Goal: Task Accomplishment & Management: Manage account settings

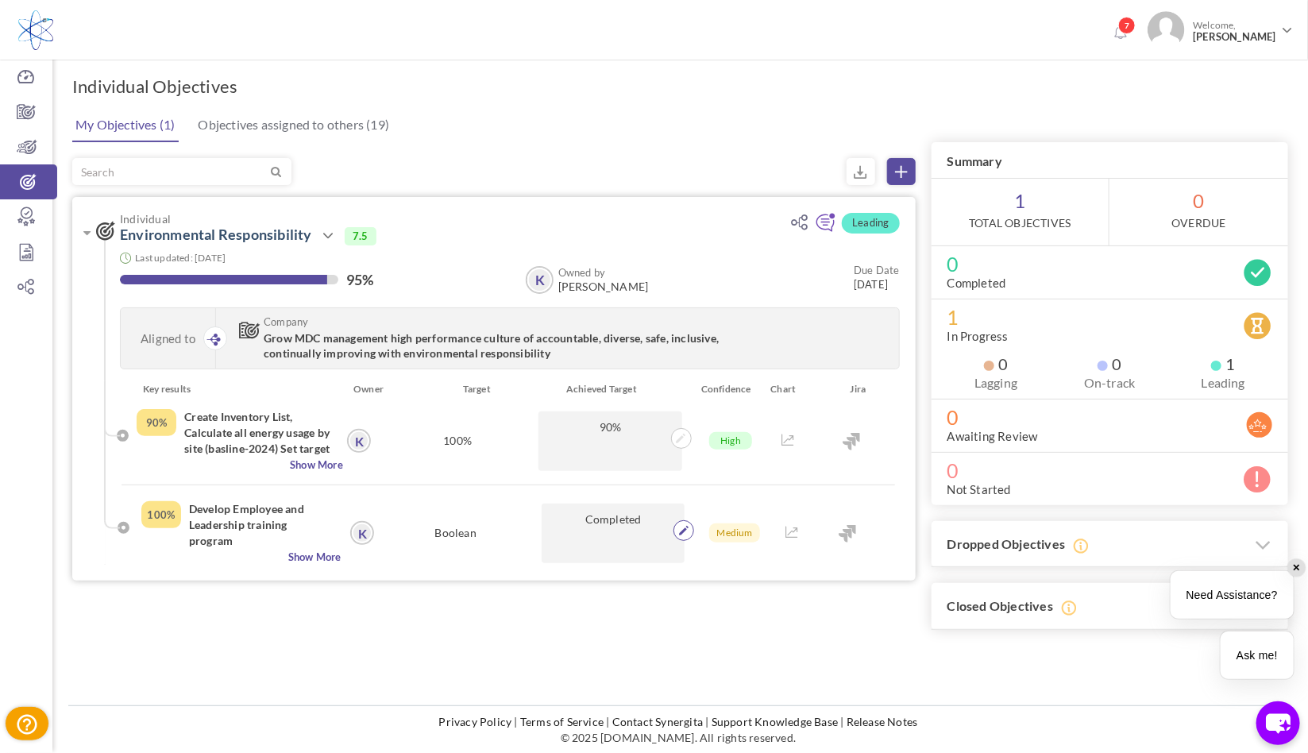
click at [682, 534] on icon at bounding box center [684, 531] width 10 height 10
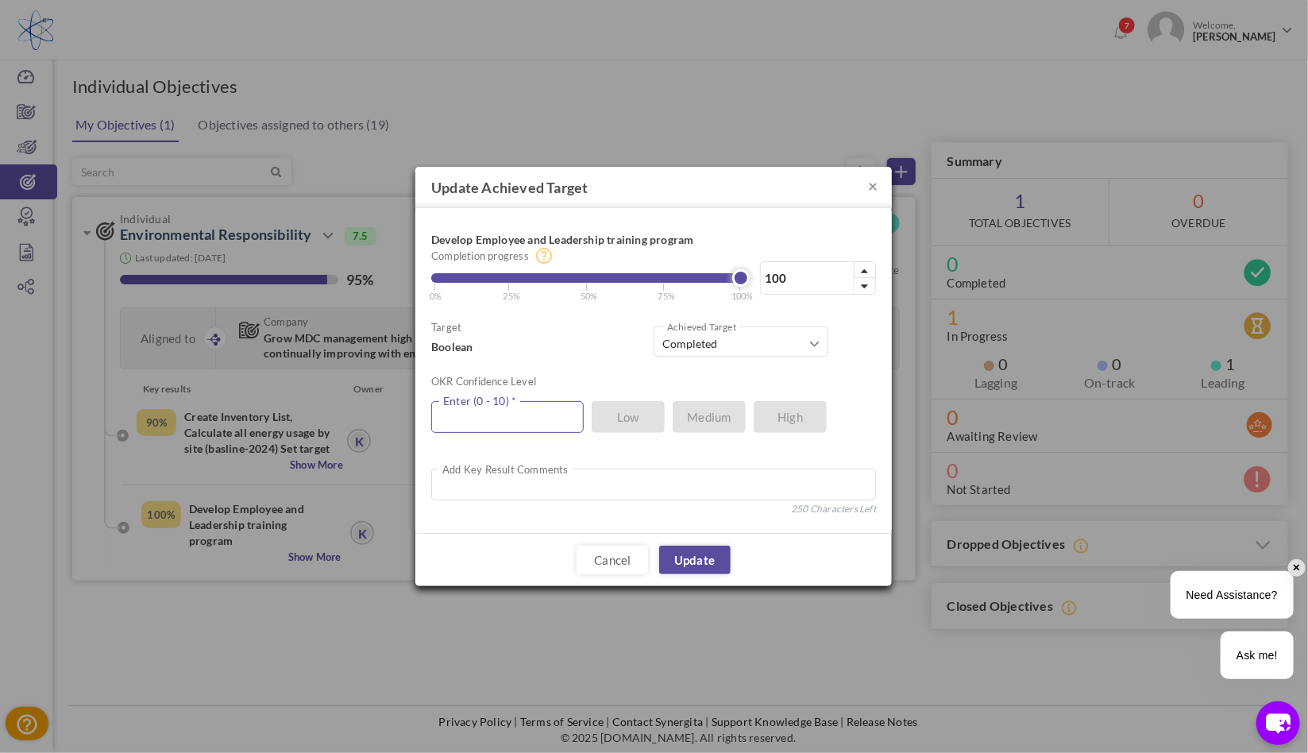
click at [536, 418] on input "text" at bounding box center [507, 417] width 152 height 32
click at [599, 554] on link "Cancel" at bounding box center [612, 560] width 71 height 29
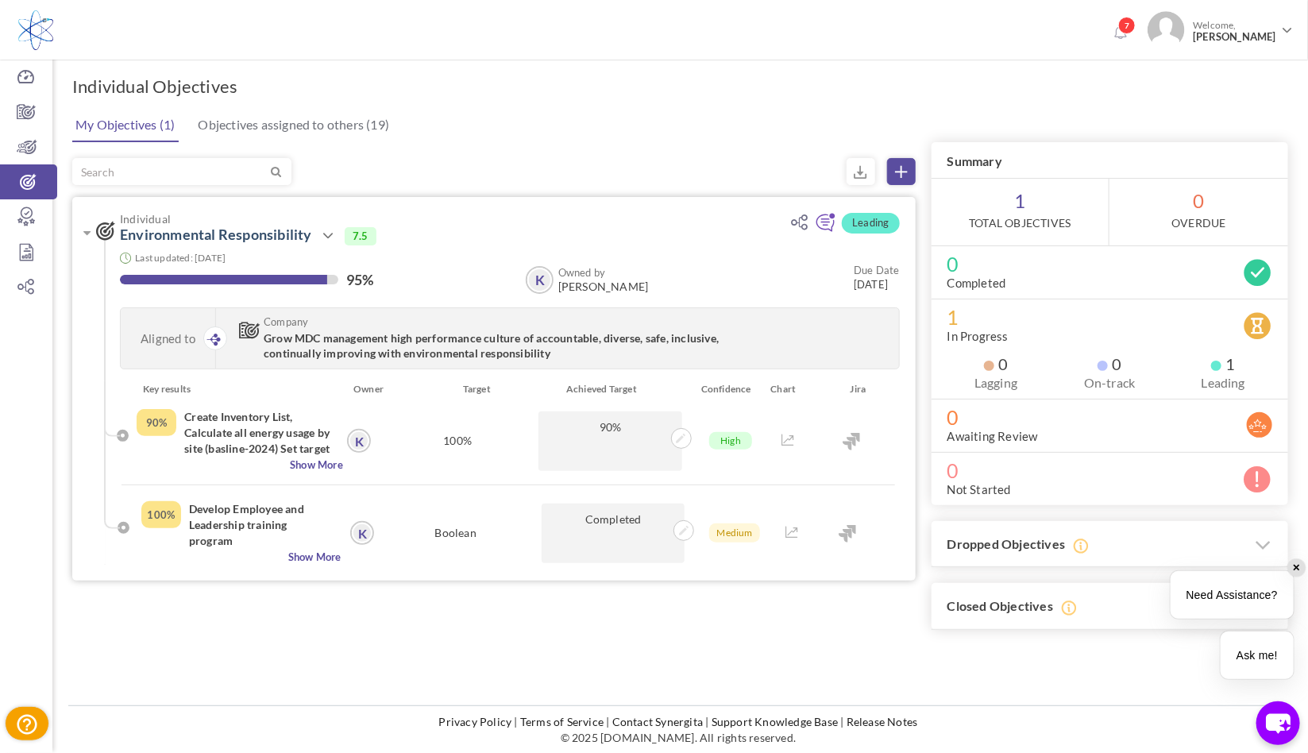
click at [411, 397] on li "Key results Owner Target Achieved Target Confidence Chart Jira" at bounding box center [509, 395] width 774 height 28
click at [483, 159] on div at bounding box center [493, 171] width 843 height 27
click at [321, 234] on icon at bounding box center [327, 235] width 19 height 19
click at [362, 337] on link "Edit" at bounding box center [381, 340] width 92 height 28
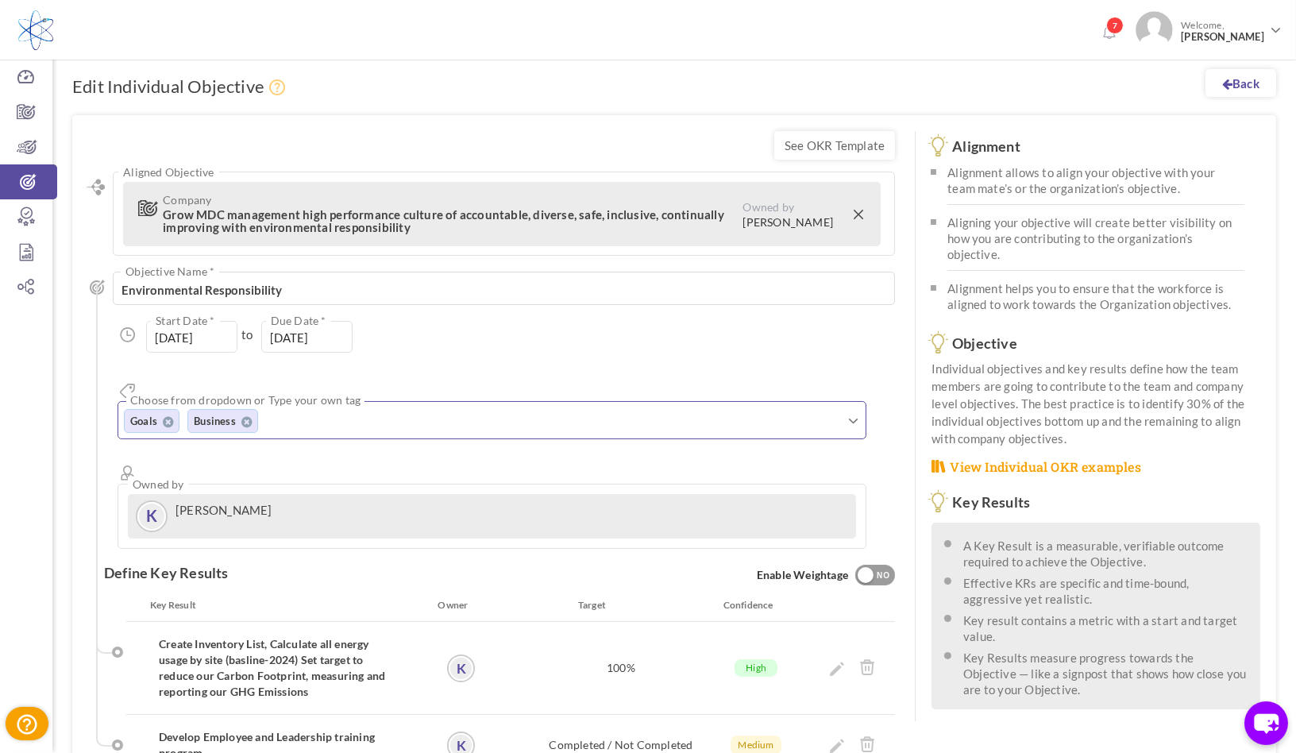
click at [384, 411] on input "text" at bounding box center [345, 421] width 159 height 21
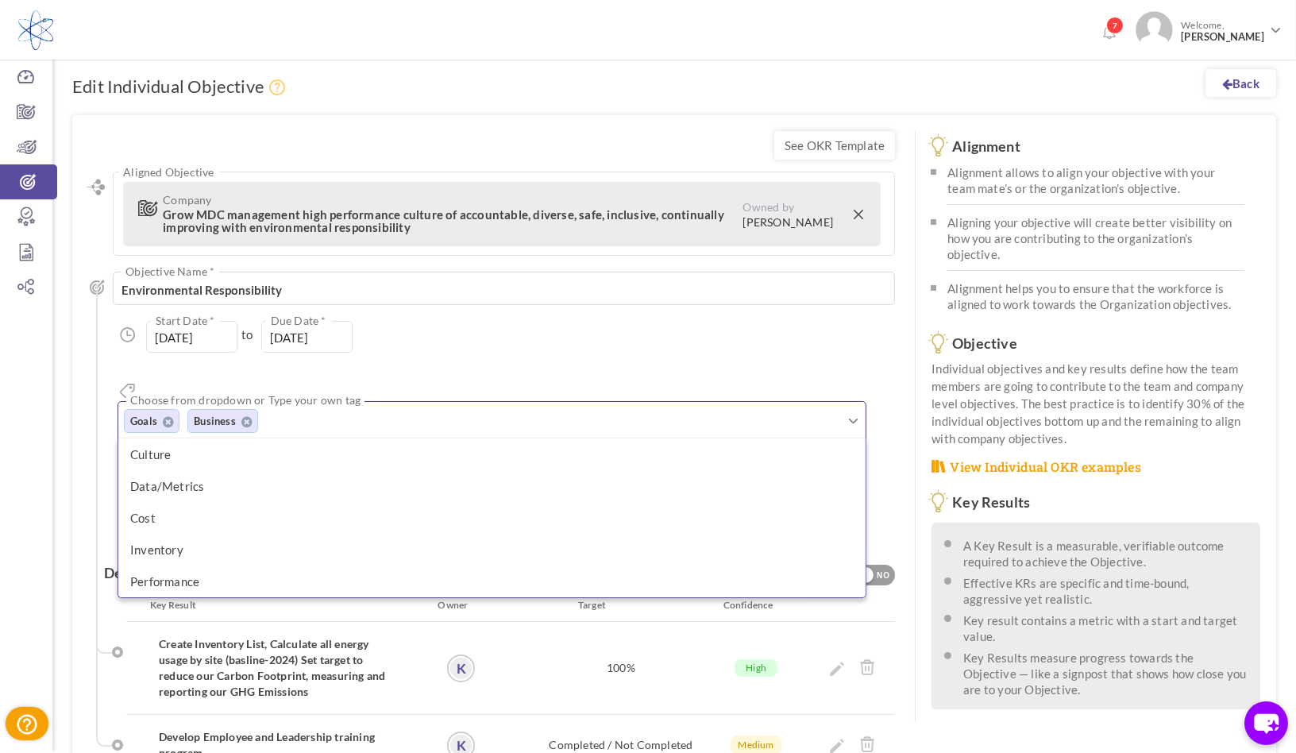
click at [725, 23] on div "7 Welcome, [PERSON_NAME]" at bounding box center [648, 27] width 1296 height 55
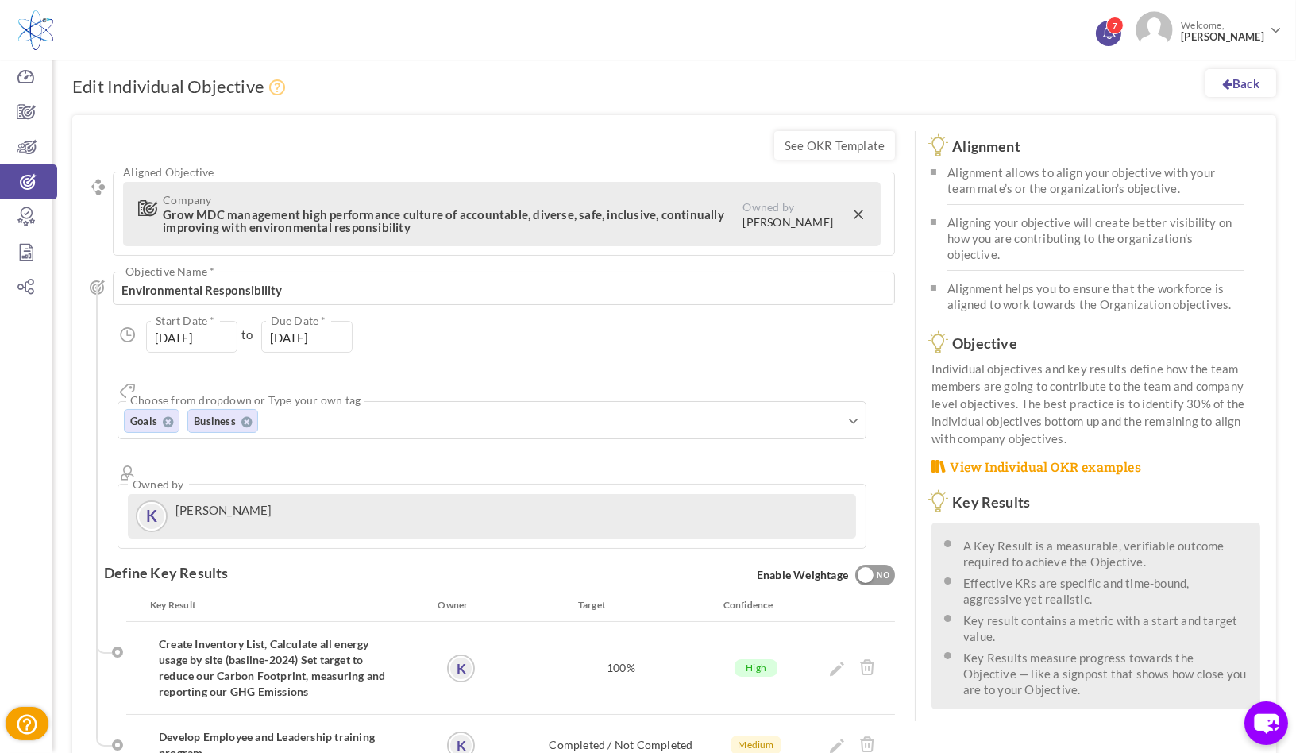
click at [1110, 27] on icon at bounding box center [1109, 31] width 12 height 13
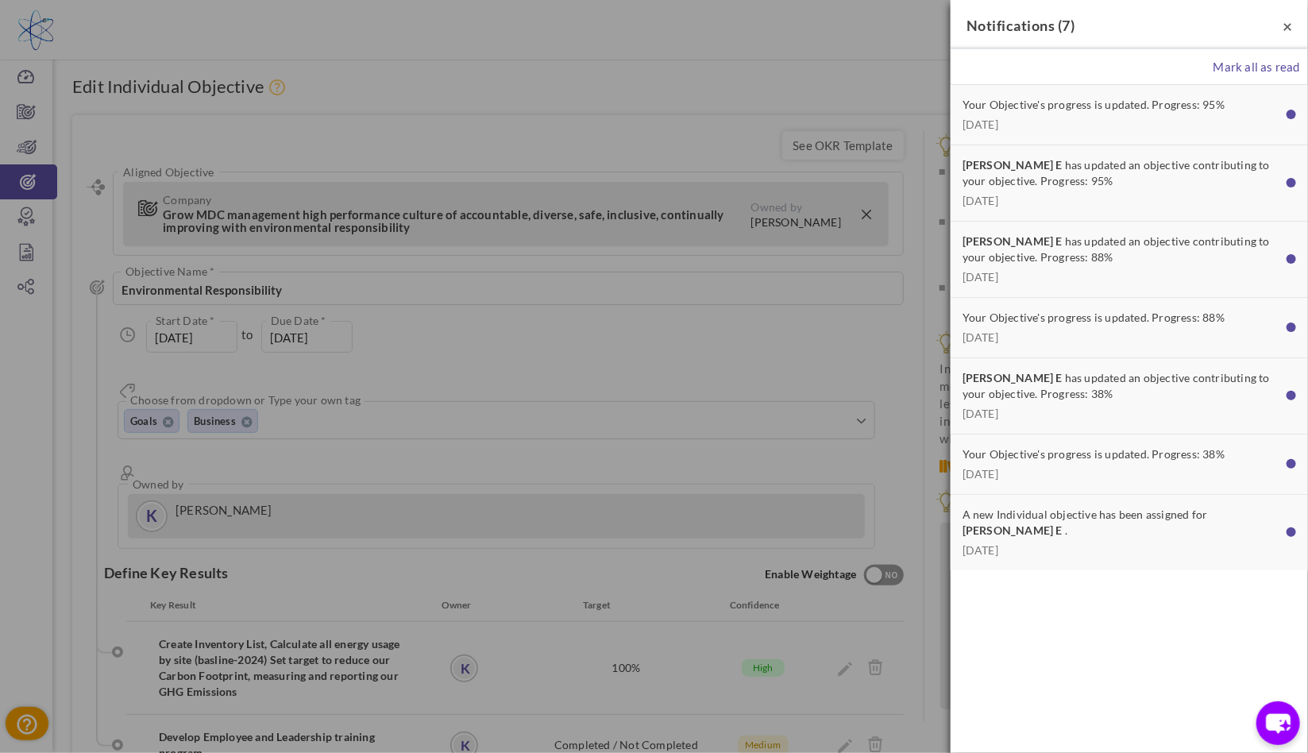
click at [1287, 25] on span "×" at bounding box center [1288, 26] width 10 height 20
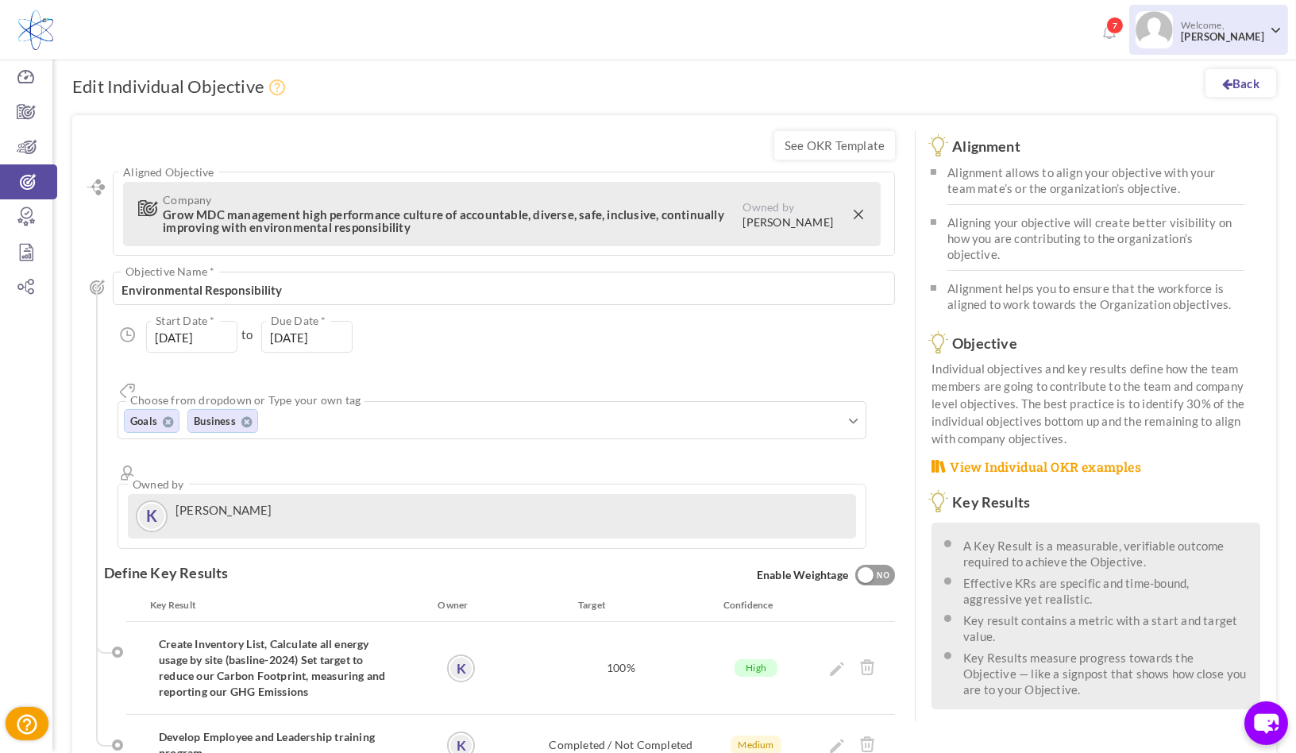
click at [1272, 26] on span at bounding box center [1276, 30] width 9 height 9
